Goal: Task Accomplishment & Management: Manage account settings

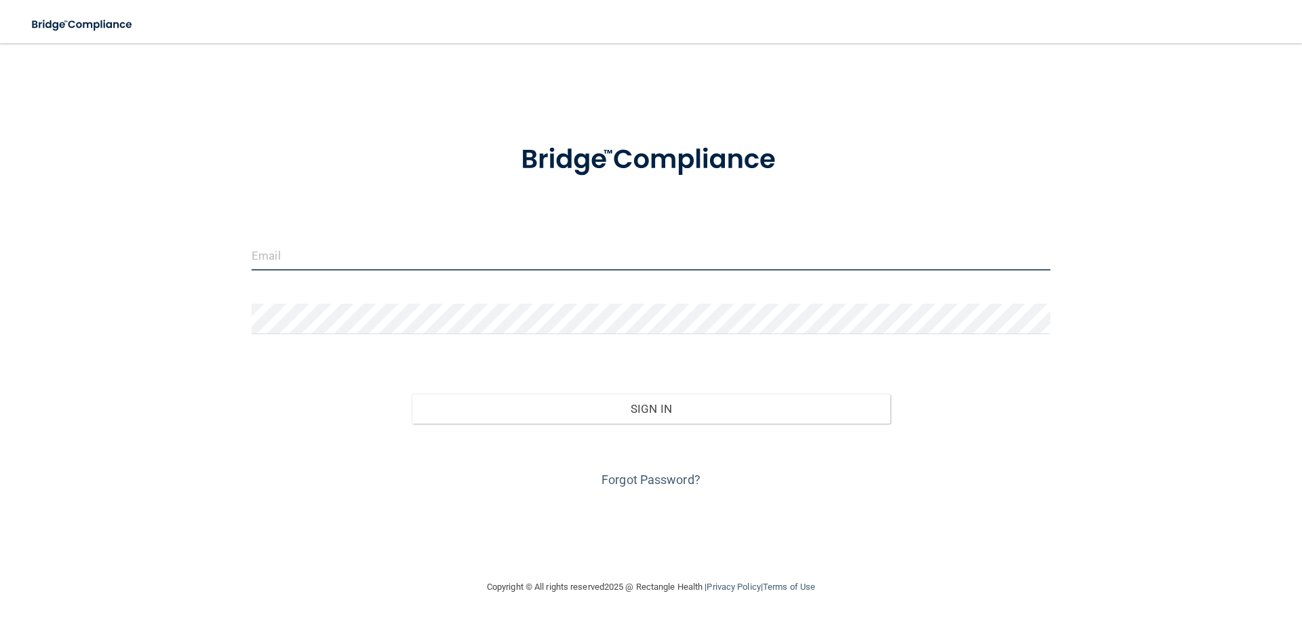
click at [337, 260] on input "email" at bounding box center [651, 255] width 799 height 31
type input "[EMAIL_ADDRESS][DOMAIN_NAME]"
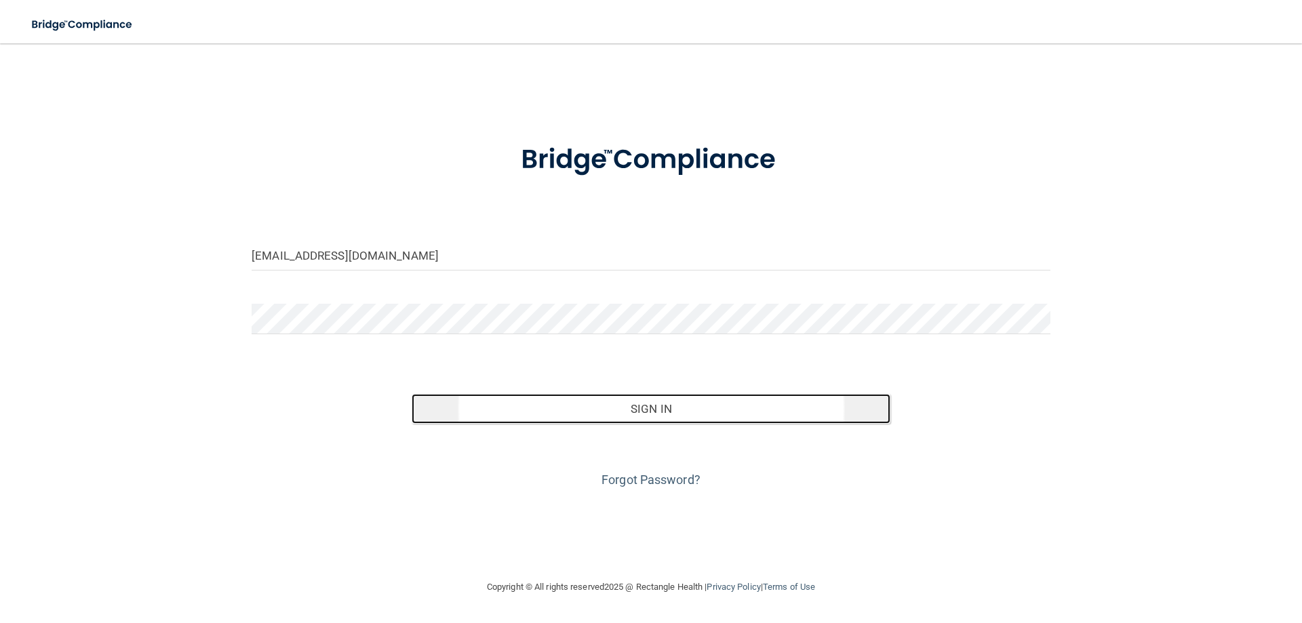
click at [648, 412] on button "Sign In" at bounding box center [651, 409] width 479 height 30
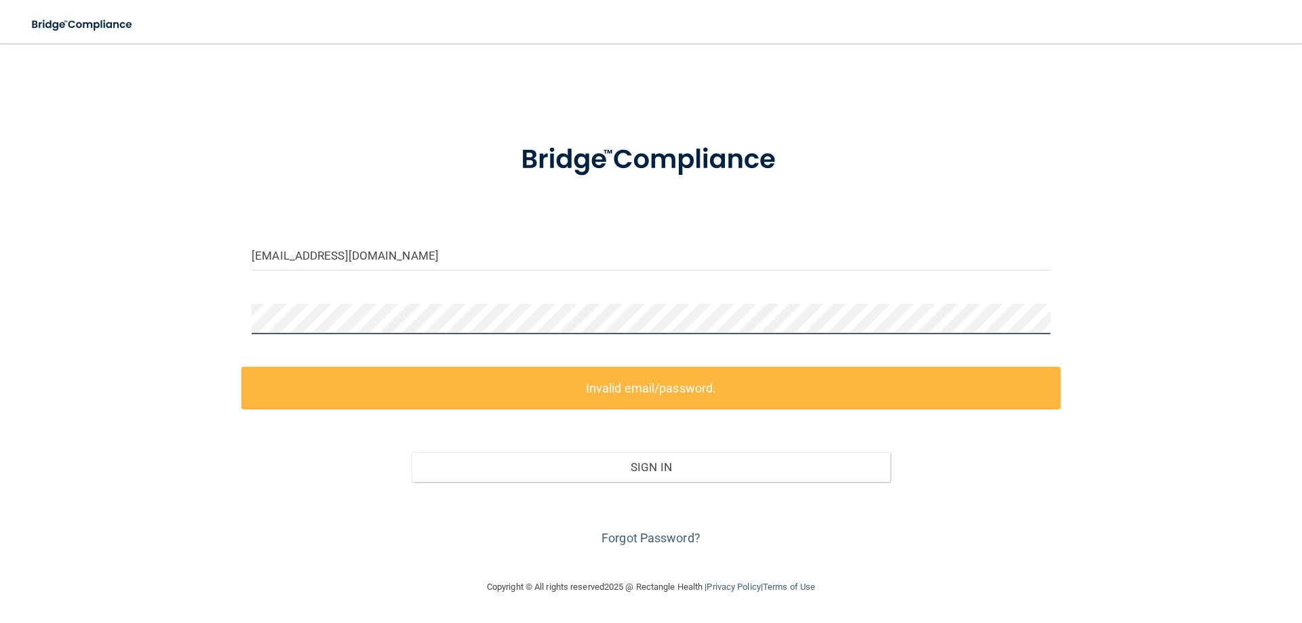
click at [174, 318] on div "[EMAIL_ADDRESS][DOMAIN_NAME] Invalid email/password. You don't have permission …" at bounding box center [650, 311] width 1247 height 508
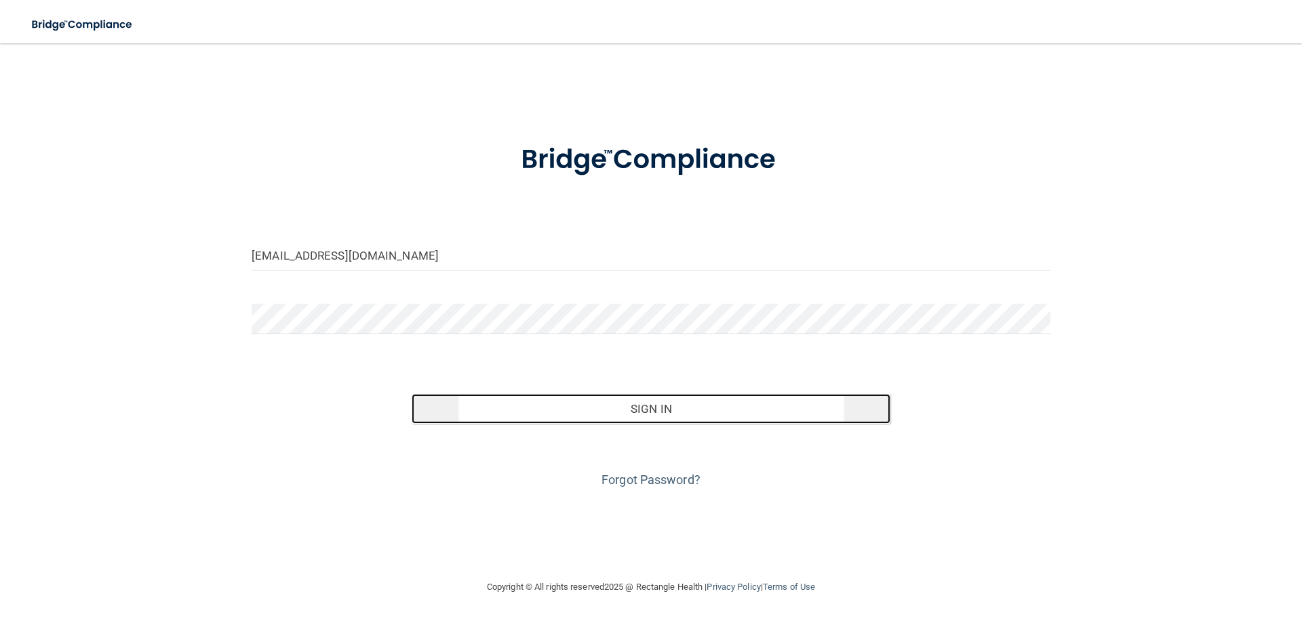
click at [538, 416] on button "Sign In" at bounding box center [651, 409] width 479 height 30
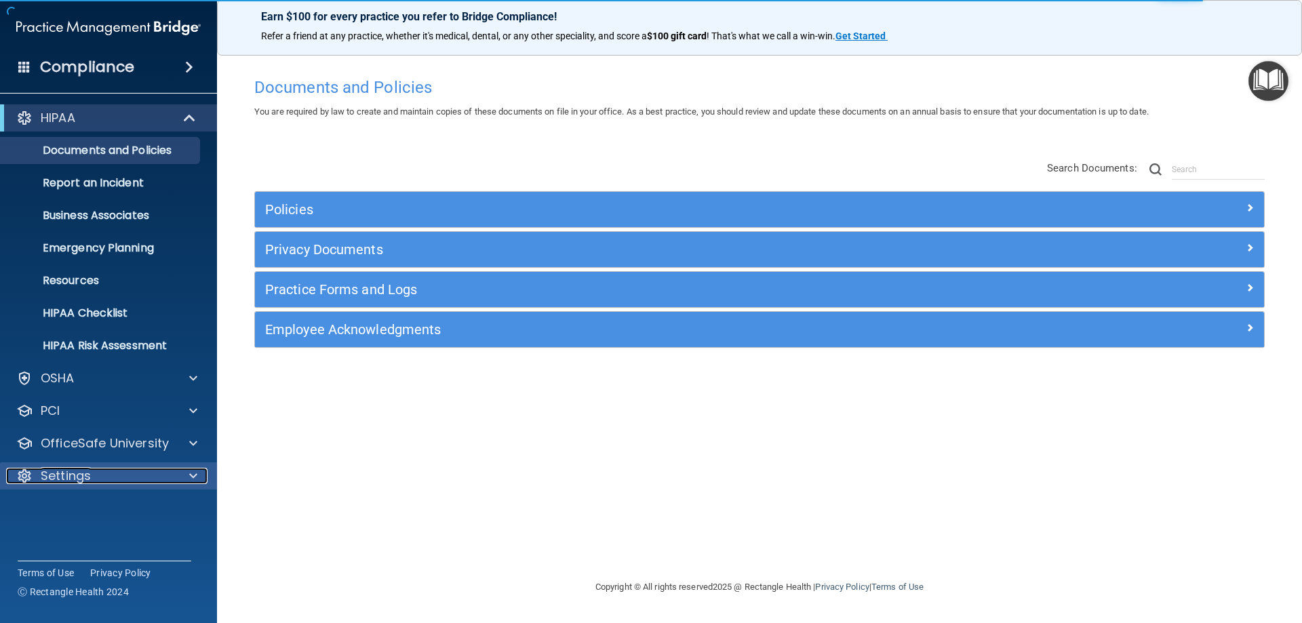
click at [57, 475] on p "Settings" at bounding box center [66, 476] width 50 height 16
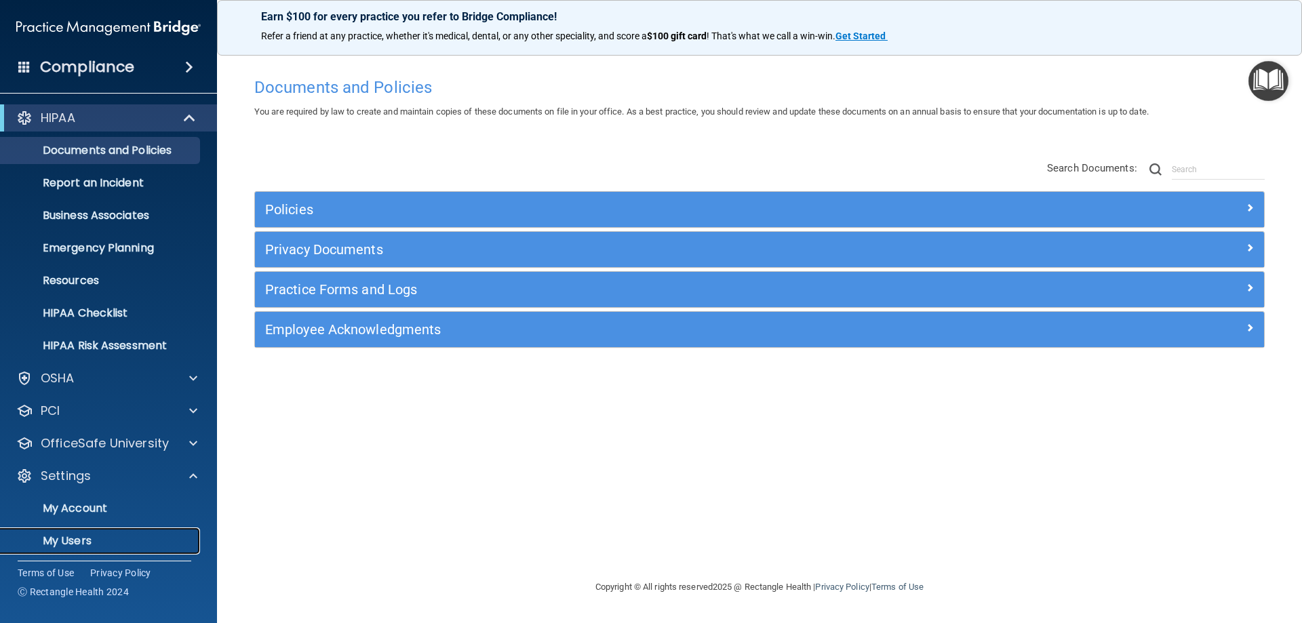
click at [73, 534] on p "My Users" at bounding box center [101, 541] width 185 height 14
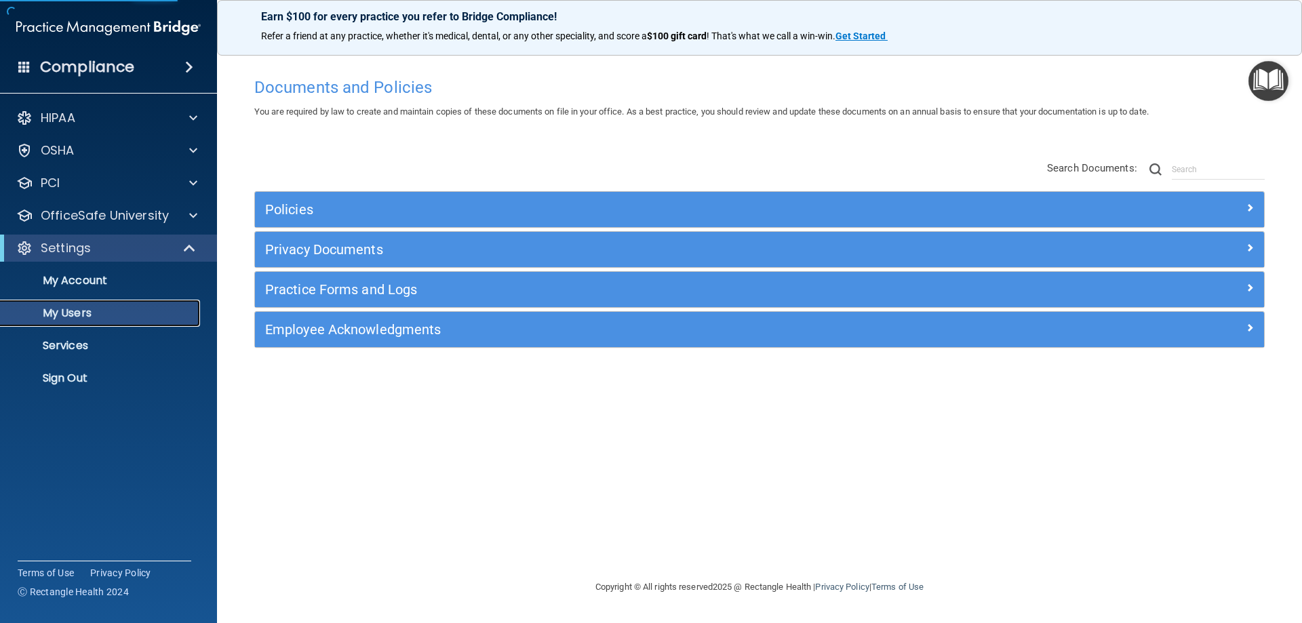
select select "20"
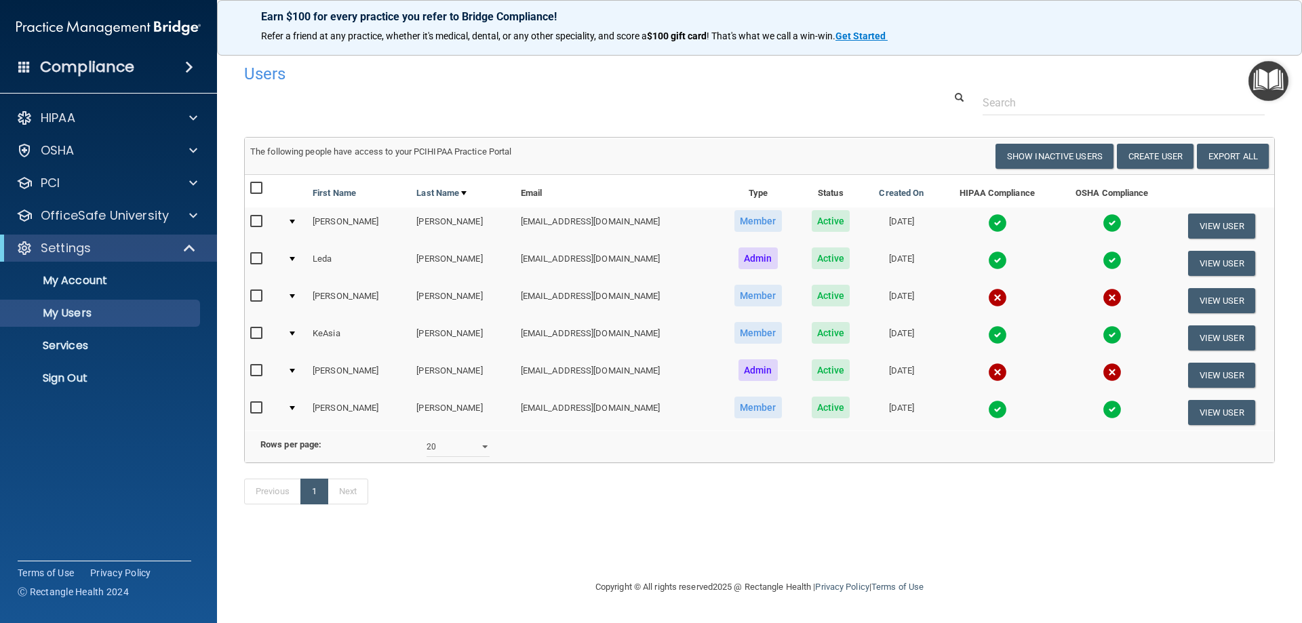
click at [256, 295] on input "checkbox" at bounding box center [258, 296] width 16 height 11
checkbox input "true"
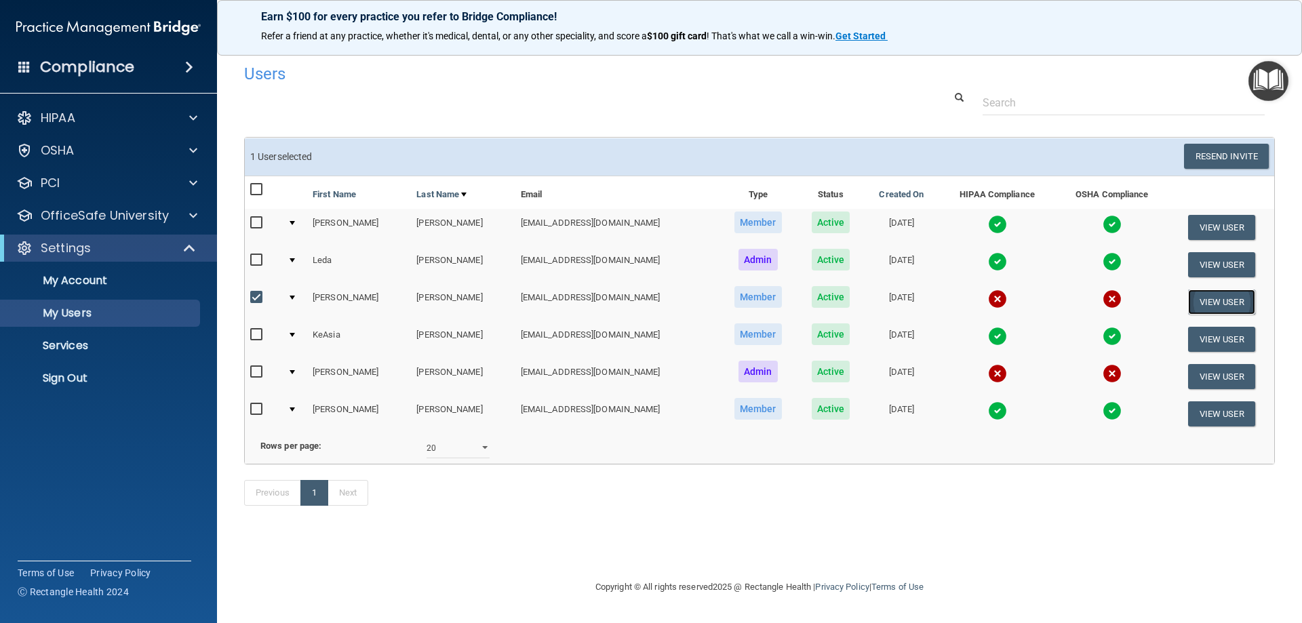
click at [1191, 302] on button "View User" at bounding box center [1221, 301] width 67 height 25
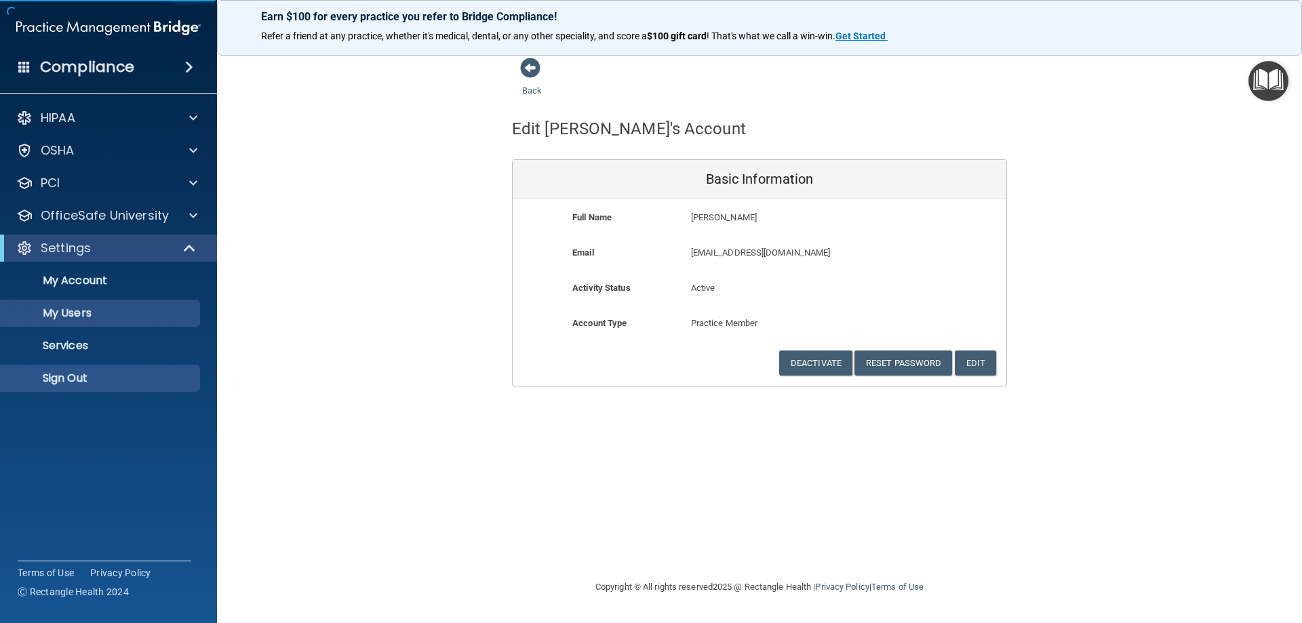
select select "20"
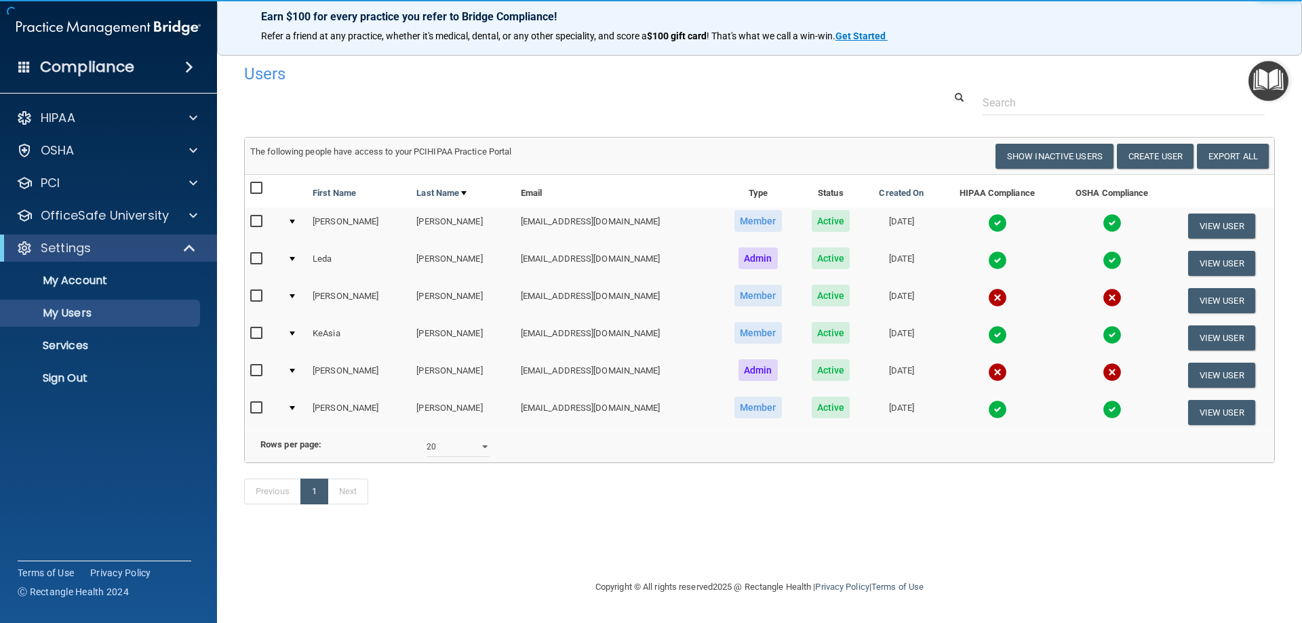
click at [258, 294] on input "checkbox" at bounding box center [258, 296] width 16 height 11
checkbox input "true"
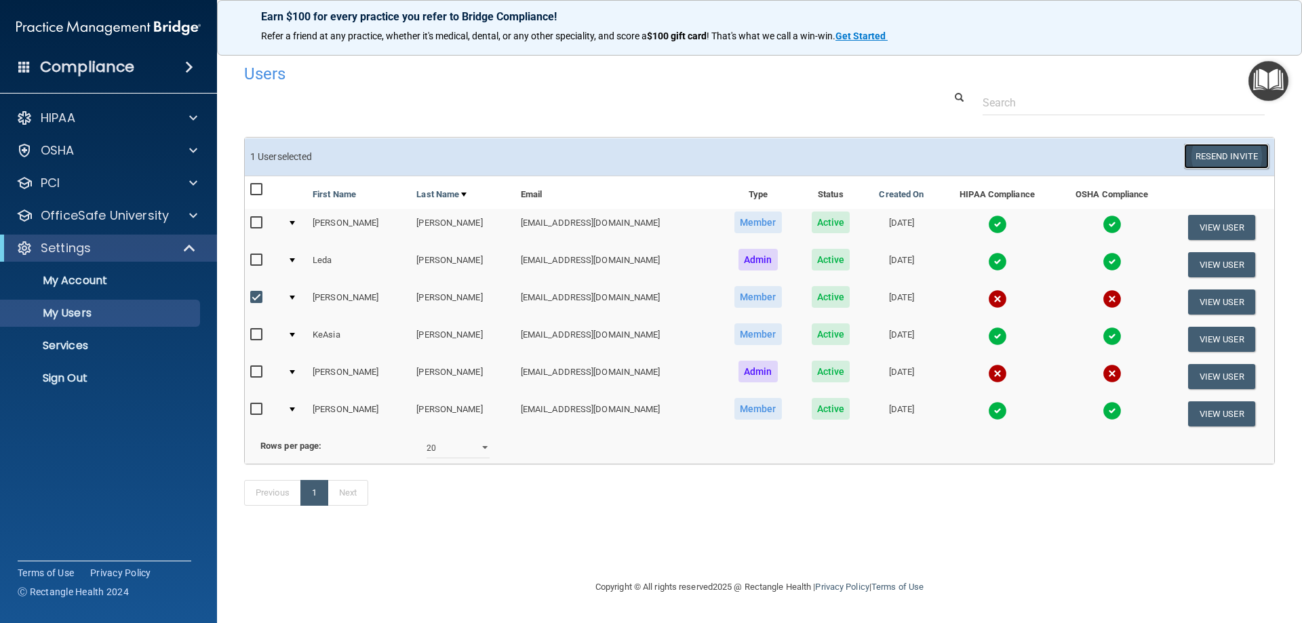
click at [1197, 156] on button "Resend Invite" at bounding box center [1226, 156] width 85 height 25
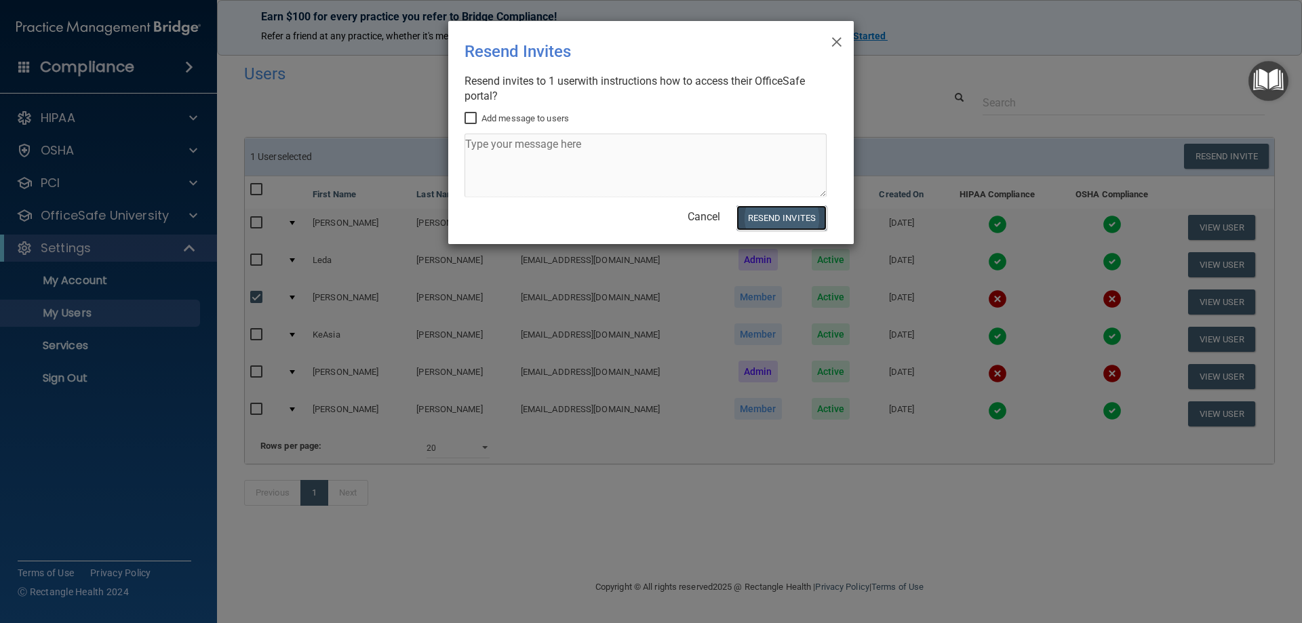
click at [786, 217] on button "Resend Invites" at bounding box center [781, 217] width 90 height 25
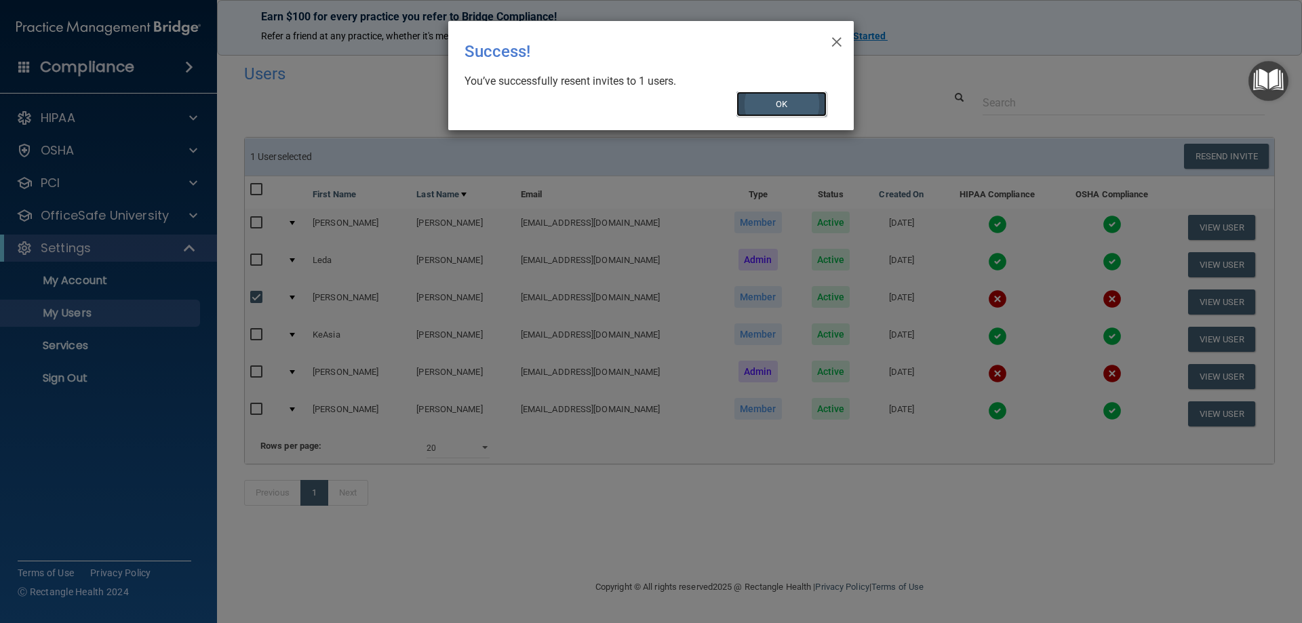
drag, startPoint x: 769, startPoint y: 101, endPoint x: 762, endPoint y: 94, distance: 10.1
click at [769, 100] on button "OK" at bounding box center [781, 104] width 91 height 25
